Goal: Check status: Check status

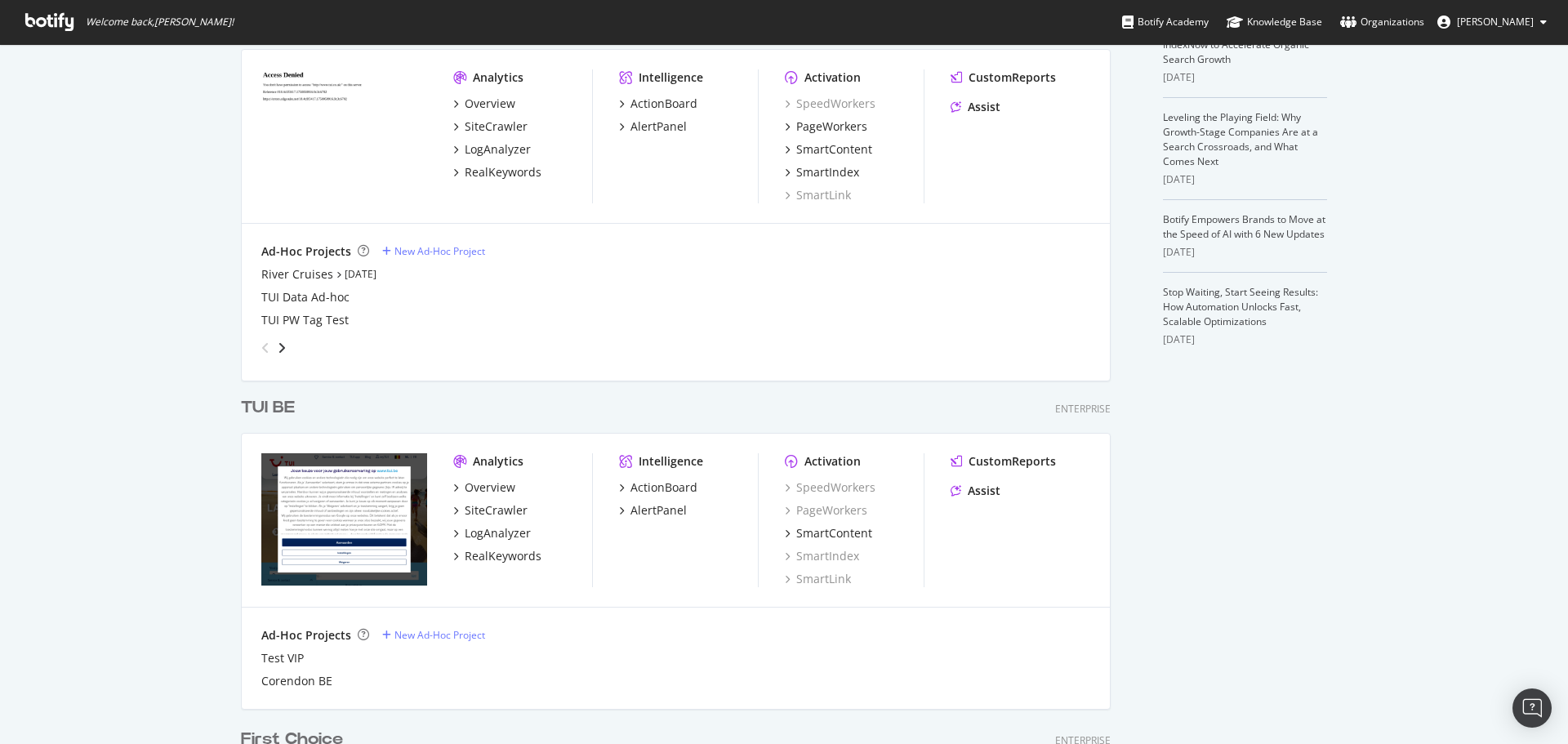
scroll to position [176, 0]
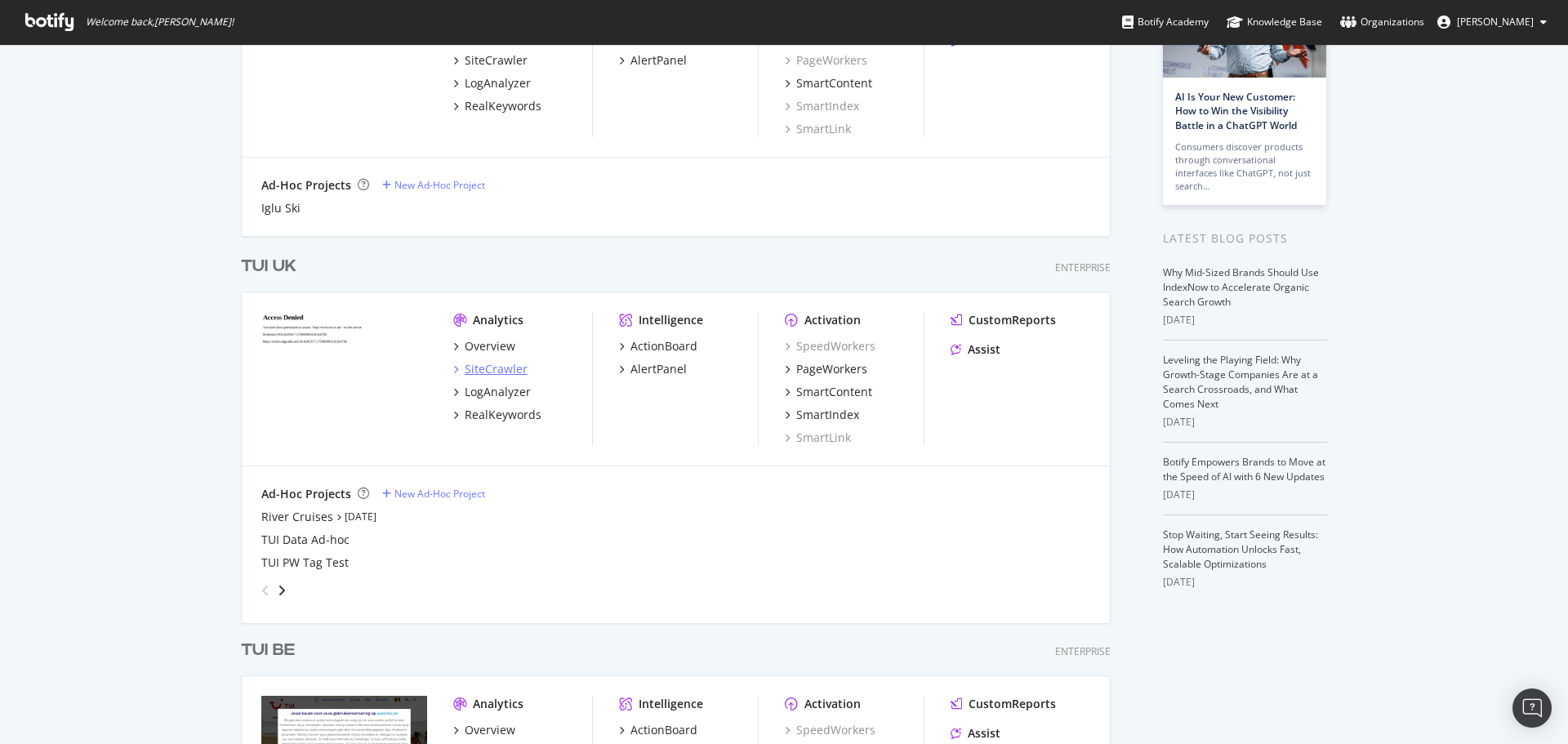
click at [496, 365] on div "SiteCrawler" at bounding box center [496, 368] width 63 height 16
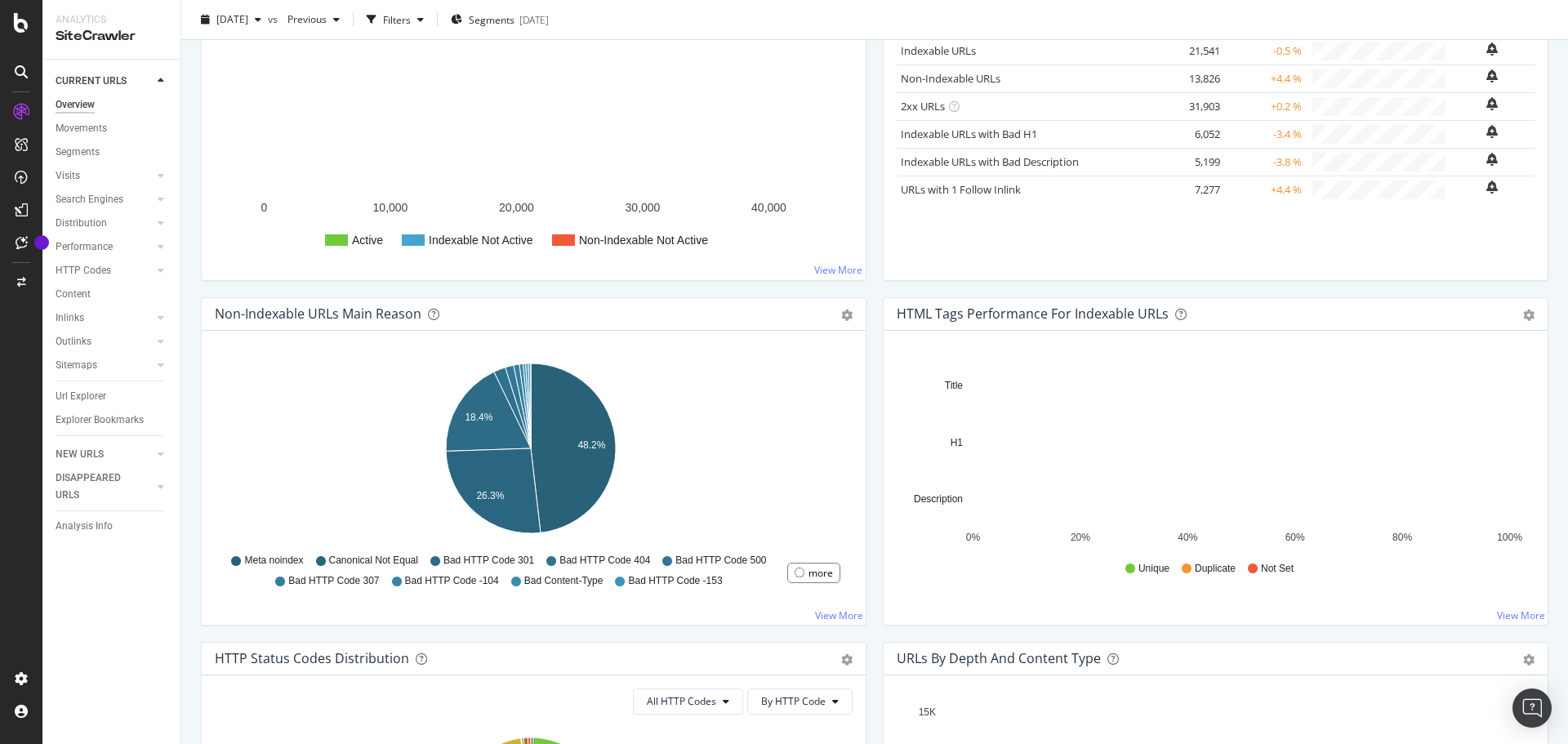
scroll to position [246, 0]
